Goal: Find specific page/section: Find specific page/section

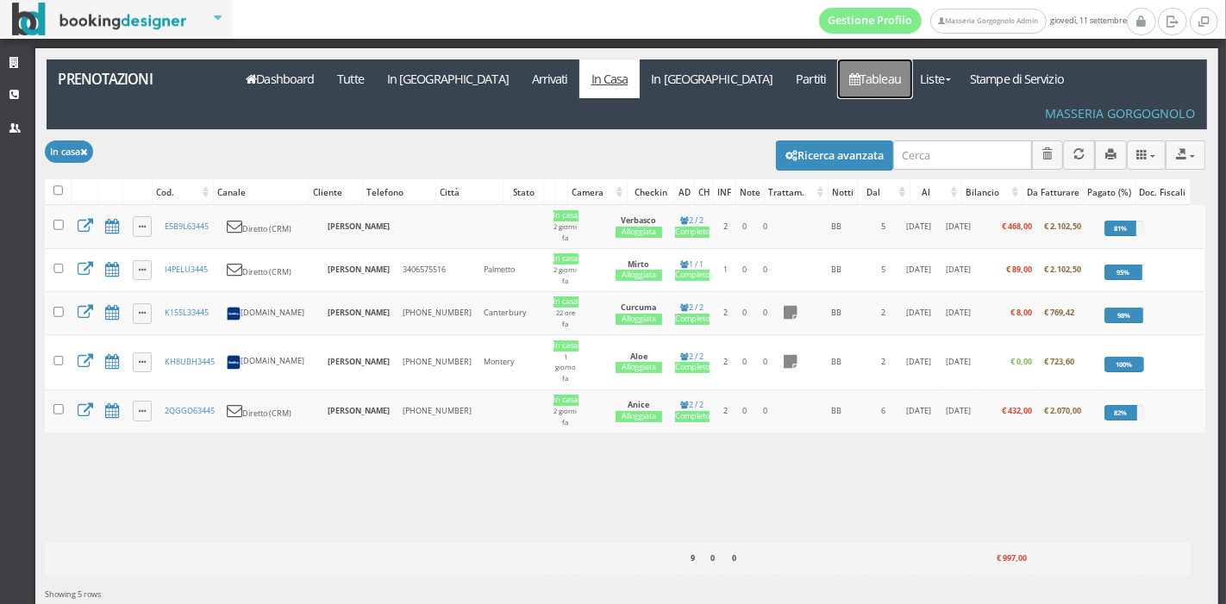
click at [838, 84] on link "Tableau" at bounding box center [875, 78] width 75 height 39
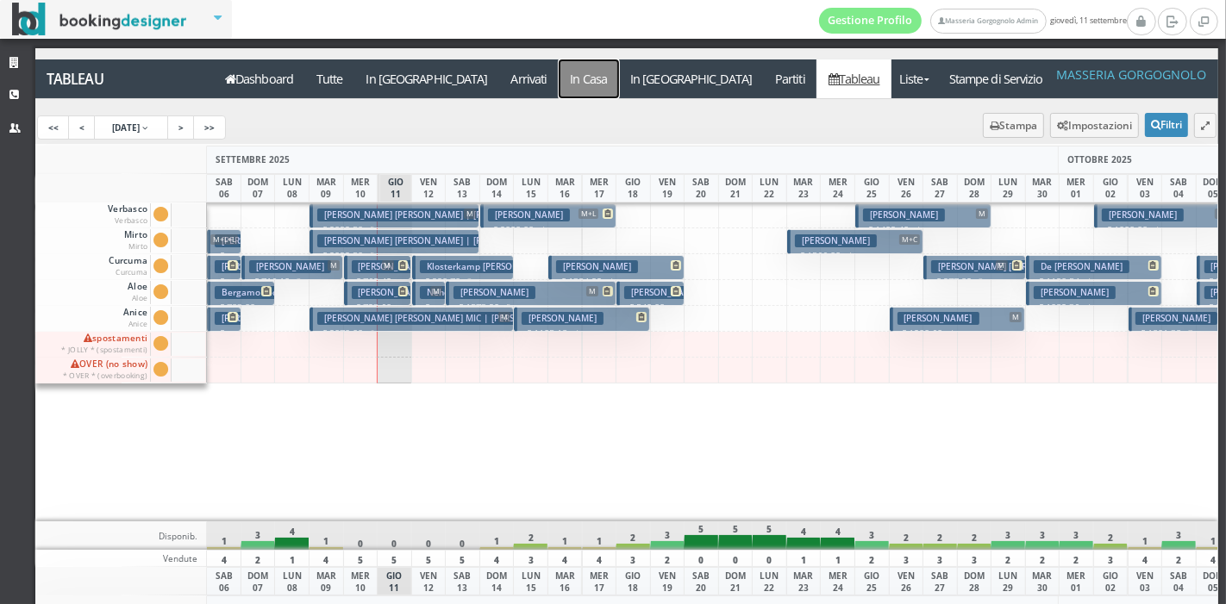
click at [559, 76] on a=pms-instay-reservations"] "In Casa" at bounding box center [589, 78] width 60 height 39
